Goal: Information Seeking & Learning: Learn about a topic

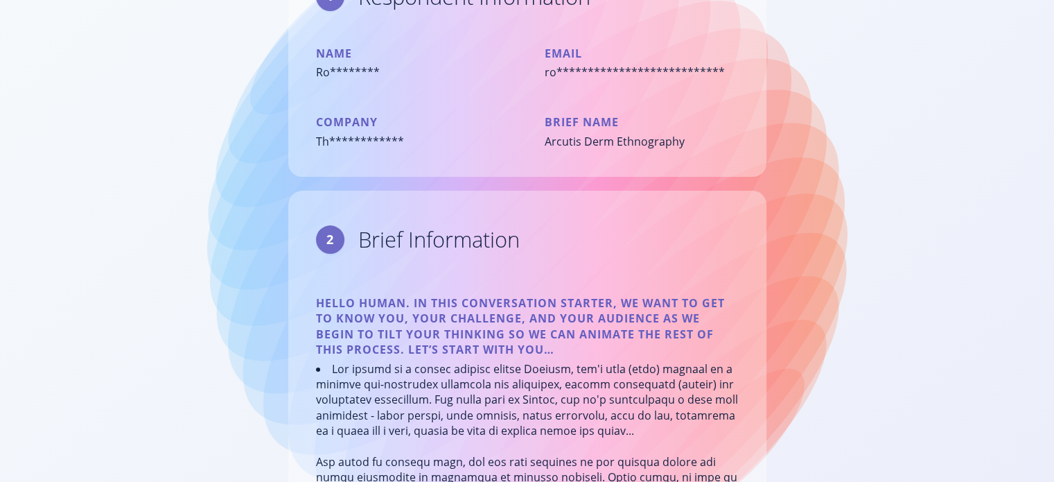
scroll to position [208, 0]
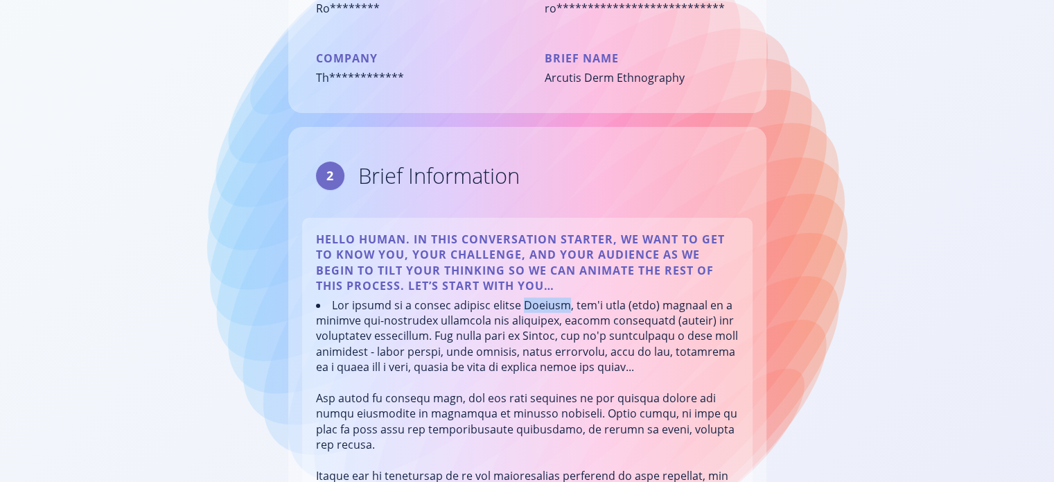
drag, startPoint x: 532, startPoint y: 306, endPoint x: 566, endPoint y: 306, distance: 33.3
click at [566, 306] on li at bounding box center [527, 468] width 423 height 342
copy li "Arcutis"
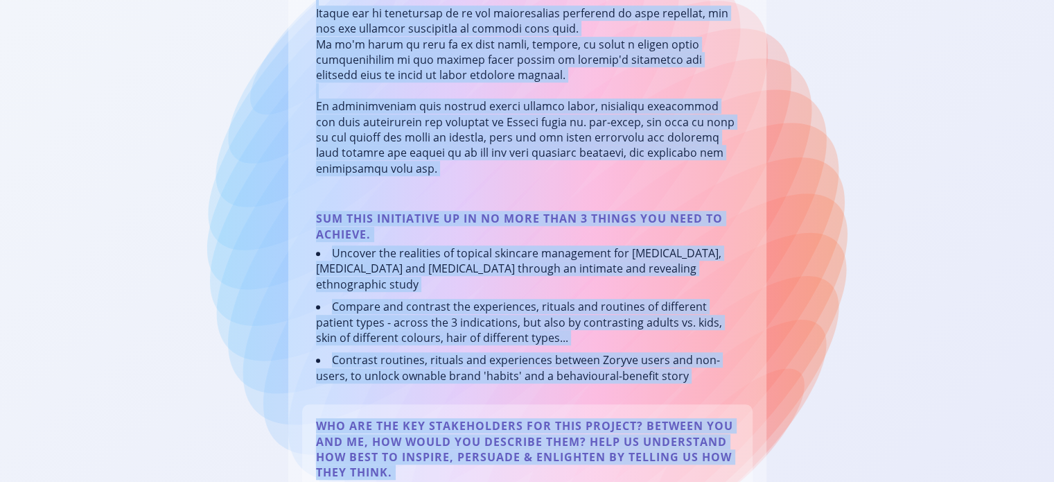
scroll to position [692, 0]
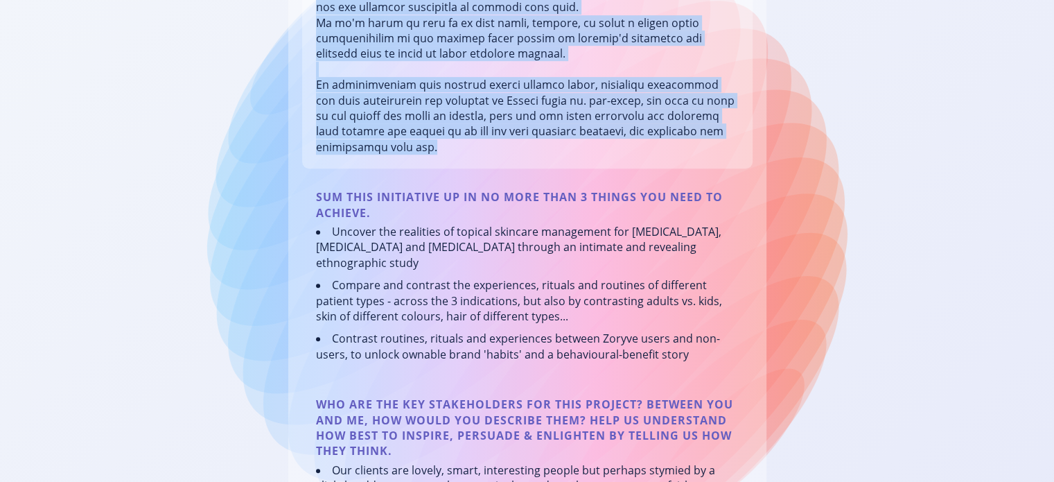
drag, startPoint x: 329, startPoint y: 166, endPoint x: 525, endPoint y: 152, distance: 197.4
copy li "Our client is a pharma company called Arcutis, who's hero (only) product is a t…"
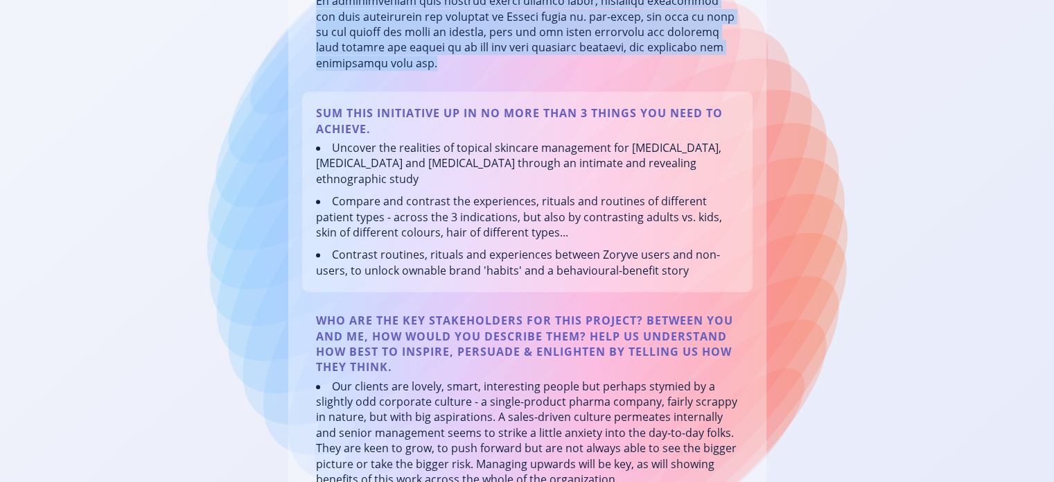
scroll to position [623, 0]
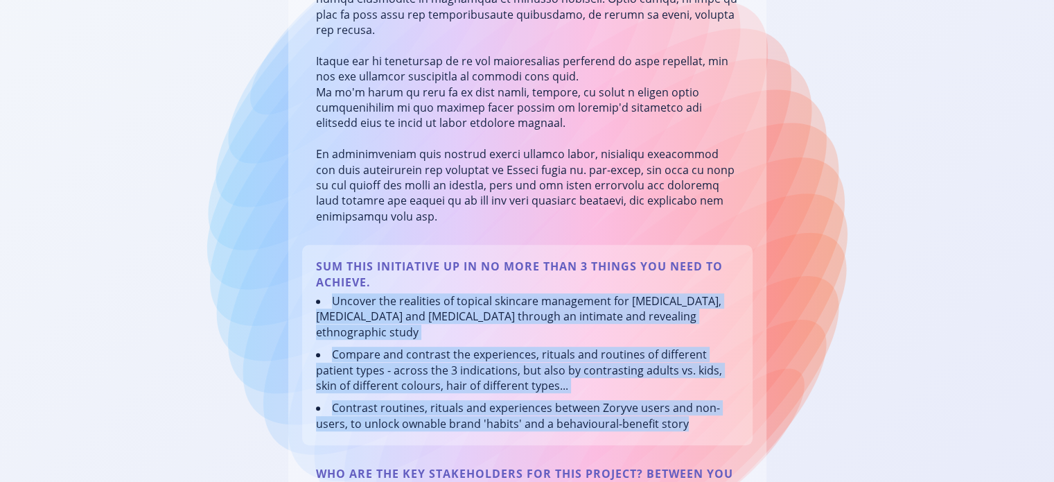
drag, startPoint x: 696, startPoint y: 412, endPoint x: 318, endPoint y: 290, distance: 397.7
click at [318, 293] on ul "Uncover the realities of topical skincare management for [MEDICAL_DATA], [MEDIC…" at bounding box center [527, 362] width 423 height 138
copy ul "Uncover the realities of topical skincare management for [MEDICAL_DATA], [MEDIC…"
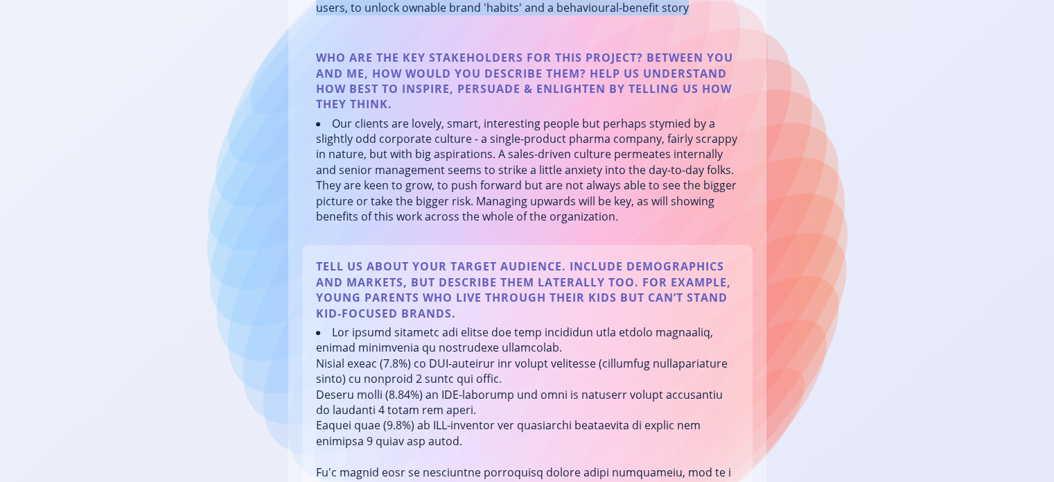
scroll to position [1108, 0]
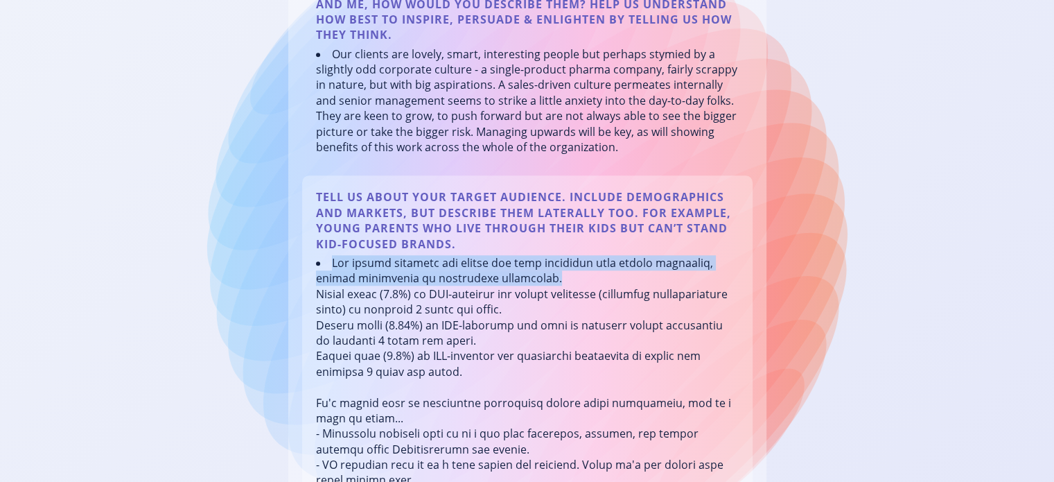
drag, startPoint x: 331, startPoint y: 246, endPoint x: 506, endPoint y: 268, distance: 176.7
click at [506, 268] on li at bounding box center [527, 449] width 423 height 388
copy li "Our target audience are adults and kids suffering from either [MEDICAL_DATA], […"
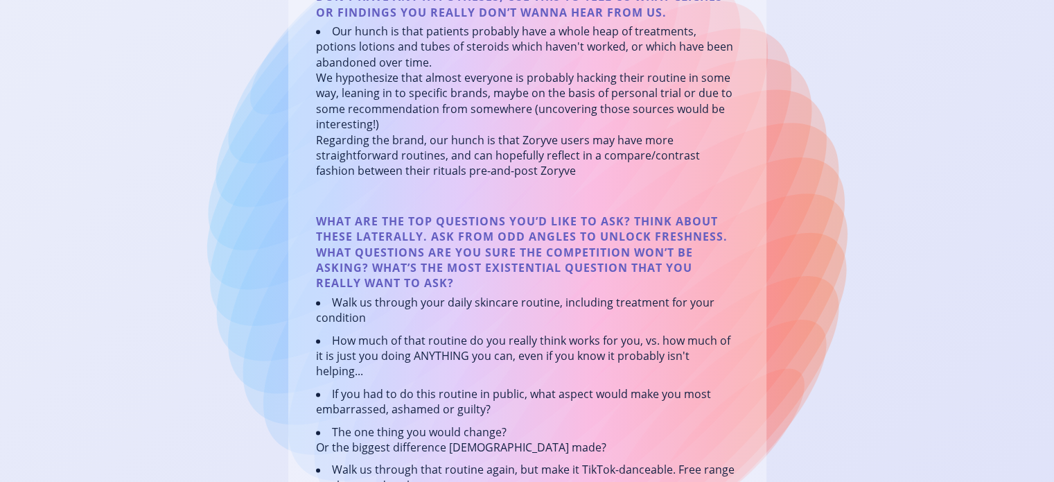
scroll to position [1870, 0]
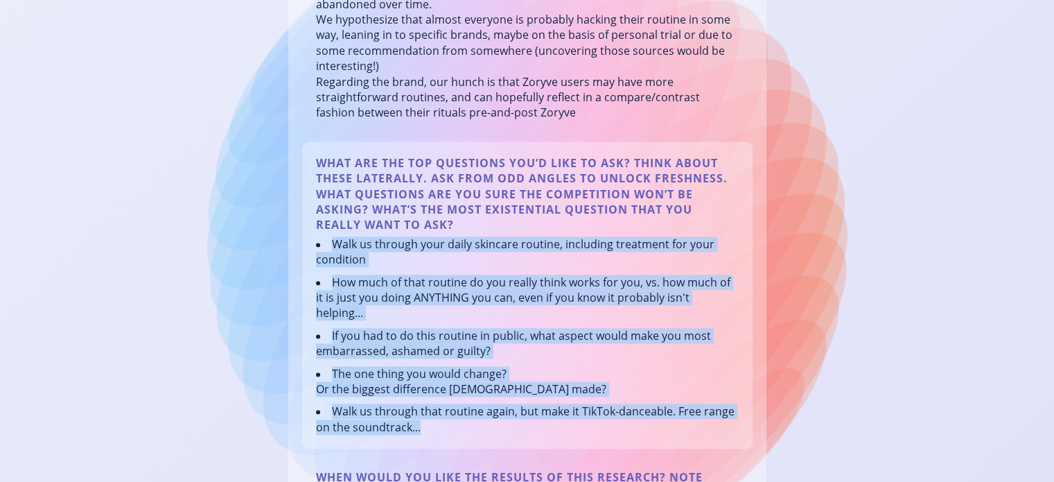
drag, startPoint x: 422, startPoint y: 393, endPoint x: 319, endPoint y: 232, distance: 190.8
click at [319, 236] on ul "Walk us through your daily skincare routine, including treatment for your condi…" at bounding box center [527, 335] width 423 height 198
copy ul "Walk us through your daily skincare routine, including treatment for your condi…"
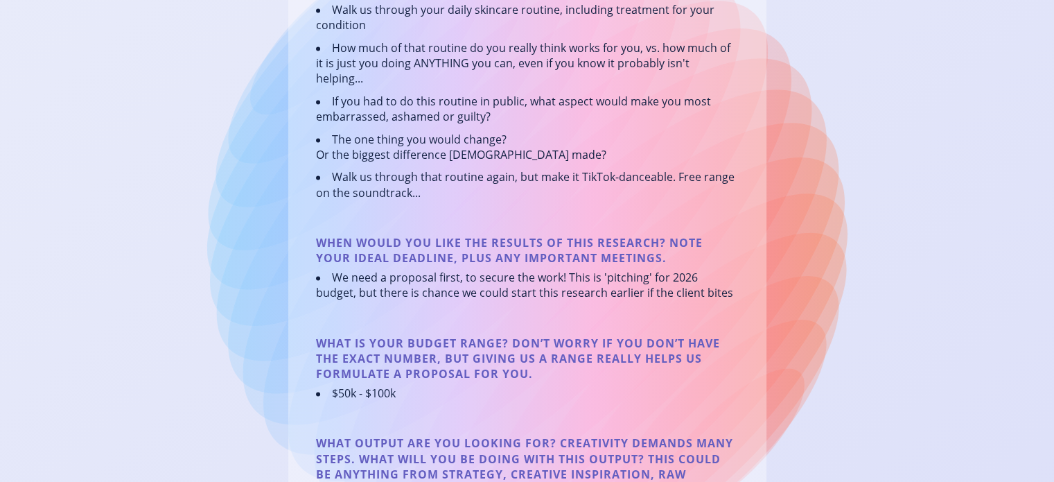
scroll to position [1995, 0]
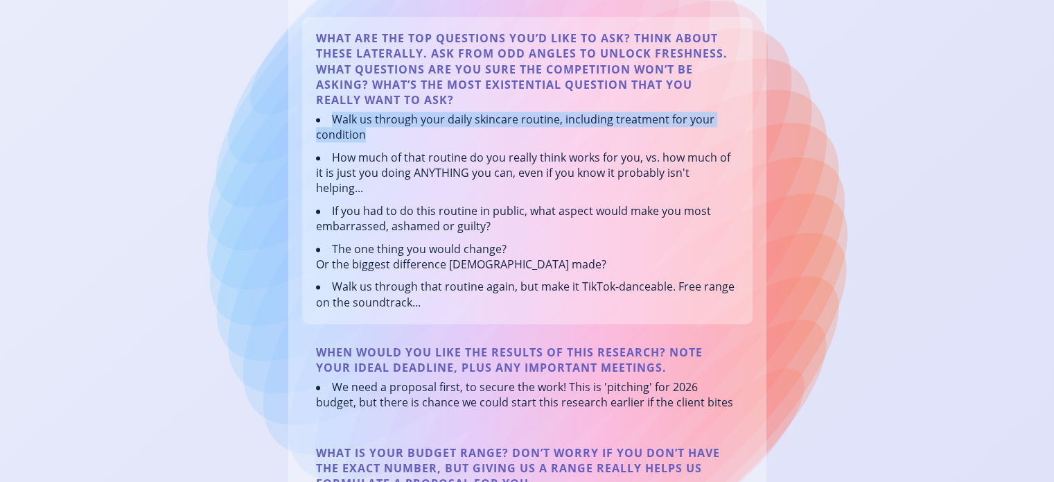
drag, startPoint x: 385, startPoint y: 117, endPoint x: 311, endPoint y: 109, distance: 74.6
click at [311, 109] on div "What are the top questions you’d like to ask? Think about these laterally. Ask …" at bounding box center [527, 170] width 451 height 307
copy li "Walk us through your daily skincare routine, including treatment for your condi…"
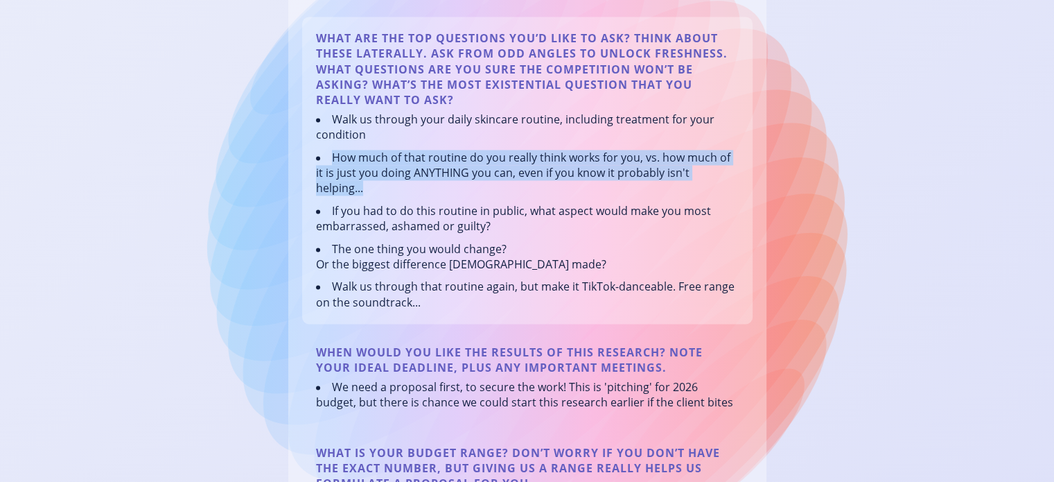
drag, startPoint x: 729, startPoint y: 159, endPoint x: 333, endPoint y: 141, distance: 395.6
click at [333, 150] on li "How much of that routine do you really think works for you, vs. how much of it …" at bounding box center [527, 173] width 423 height 46
copy li "How much of that routine do you really think works for you, vs. how much of it …"
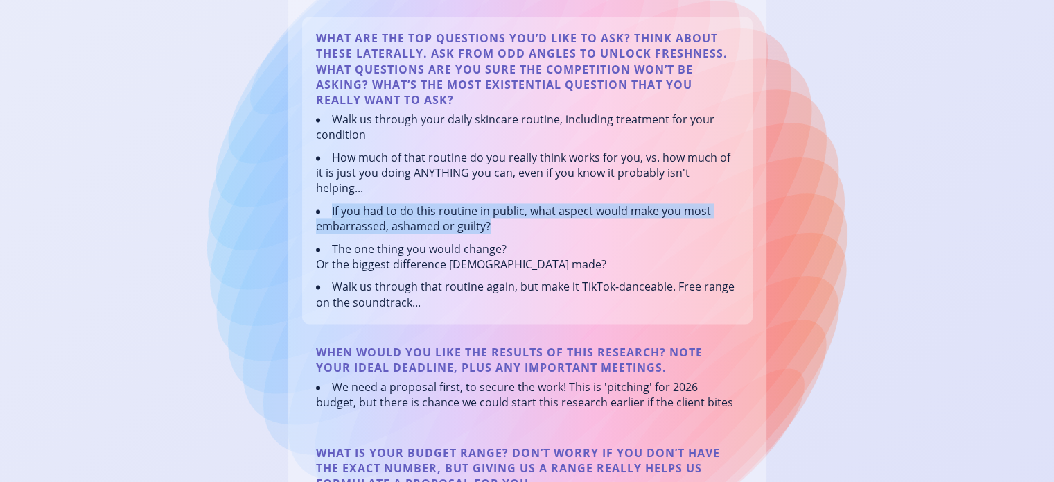
drag, startPoint x: 494, startPoint y: 191, endPoint x: 327, endPoint y: 179, distance: 166.8
click at [327, 203] on li "If you had to do this routine in public, what aspect would make you most embarr…" at bounding box center [527, 218] width 423 height 31
copy li "If you had to do this routine in public, what aspect would make you most embarr…"
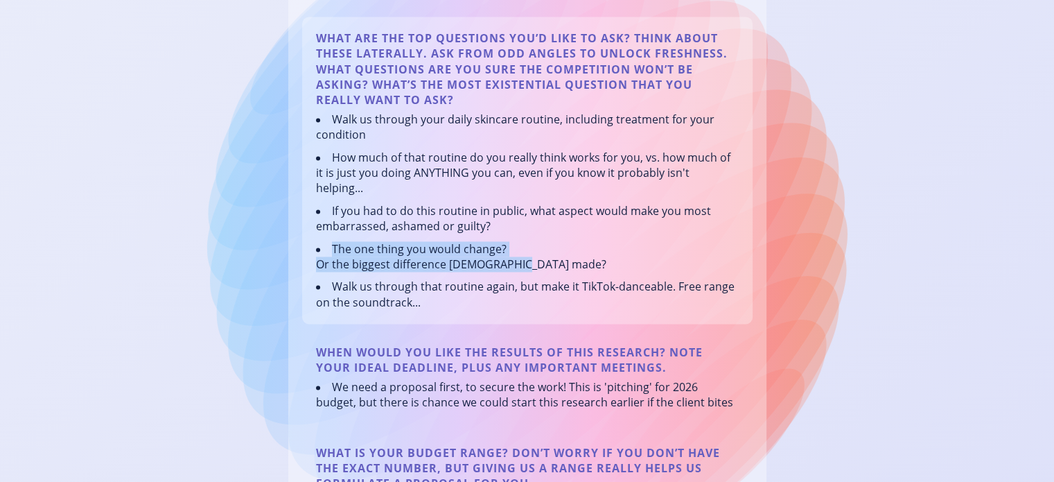
drag, startPoint x: 523, startPoint y: 232, endPoint x: 331, endPoint y: 217, distance: 191.9
click at [331, 241] on li "The one thing you would change? Or the biggest difference [DEMOGRAPHIC_DATA] ma…" at bounding box center [527, 256] width 423 height 31
copy li "The one thing you would change? Or the biggest difference [DEMOGRAPHIC_DATA] ma…"
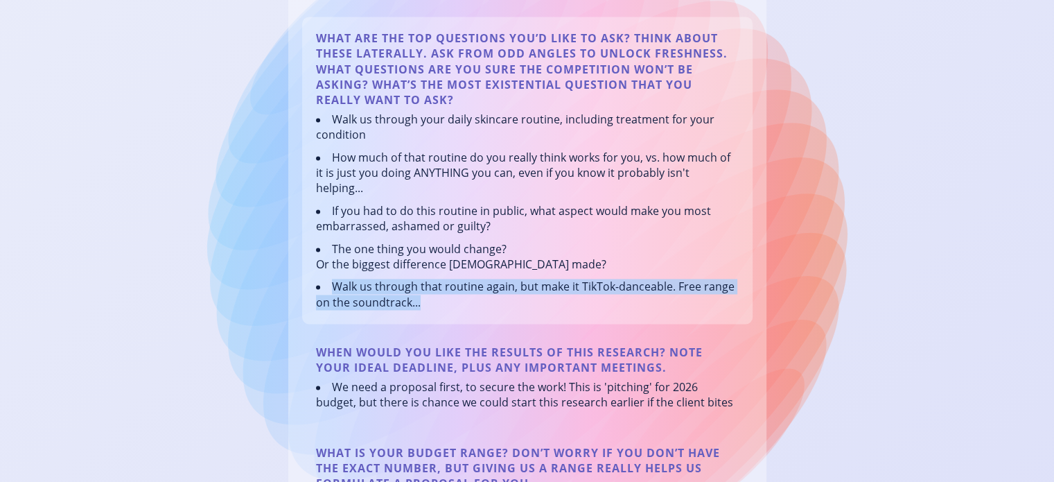
drag, startPoint x: 434, startPoint y: 270, endPoint x: 328, endPoint y: 258, distance: 106.7
click at [328, 279] on li "Walk us through that routine again, but make it TikTok-danceable. Free range on…" at bounding box center [527, 294] width 423 height 31
copy li "Walk us through that routine again, but make it TikTok-danceable. Free range on…"
